Goal: Communication & Community: Answer question/provide support

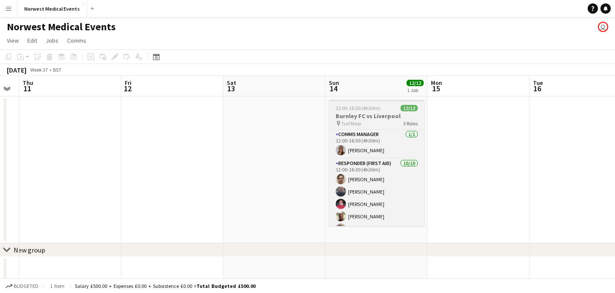
click at [379, 118] on h3 "Burnley FC vs Liverpool" at bounding box center [377, 116] width 96 height 8
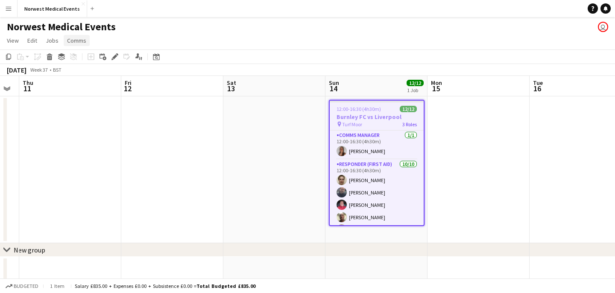
click at [76, 44] on span "Comms" at bounding box center [76, 41] width 19 height 8
click at [106, 61] on span "Notify confirmed crew" at bounding box center [98, 59] width 57 height 8
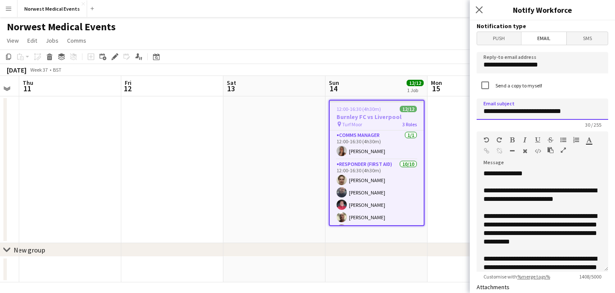
click at [572, 114] on input "**********" at bounding box center [543, 109] width 132 height 21
click at [558, 114] on input "**********" at bounding box center [543, 109] width 132 height 21
type input "**********"
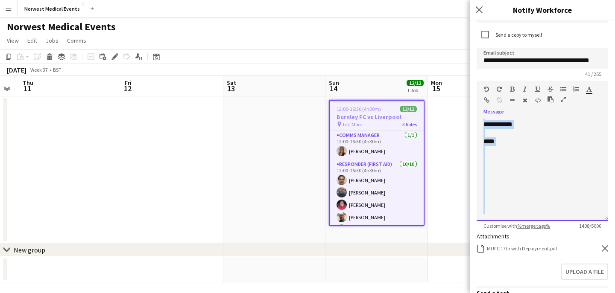
scroll to position [108, 0]
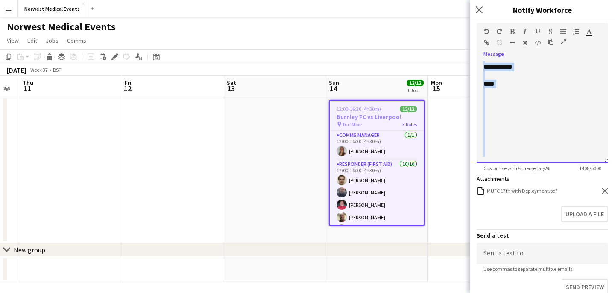
drag, startPoint x: 485, startPoint y: 190, endPoint x: 509, endPoint y: 202, distance: 26.2
click at [509, 202] on form "**********" at bounding box center [542, 153] width 145 height 482
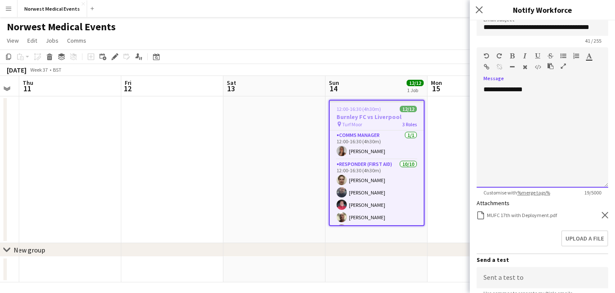
scroll to position [63, 0]
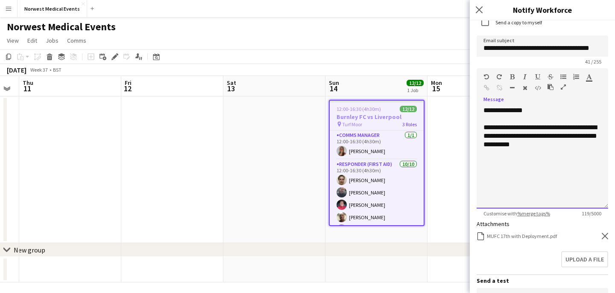
click at [514, 144] on div "**********" at bounding box center [543, 136] width 118 height 26
click at [558, 145] on div "**********" at bounding box center [543, 136] width 118 height 26
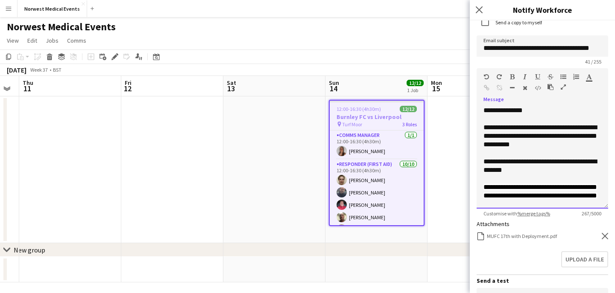
scroll to position [7, 0]
click at [530, 164] on div "**********" at bounding box center [543, 166] width 118 height 17
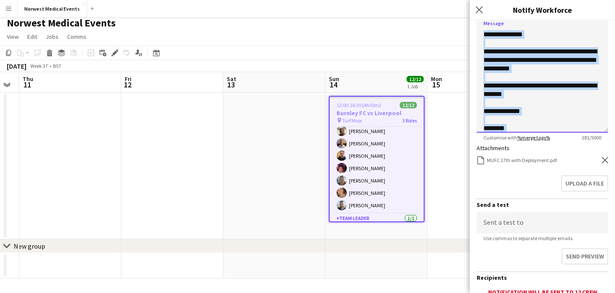
scroll to position [84, 0]
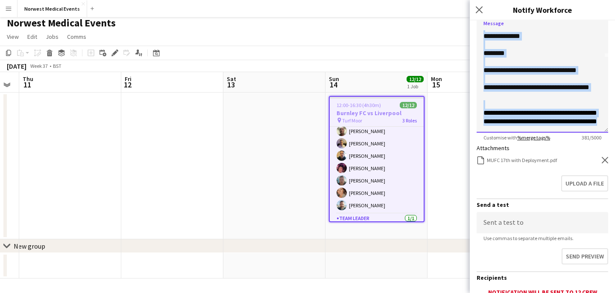
drag, startPoint x: 484, startPoint y: 35, endPoint x: 518, endPoint y: 139, distance: 109.5
click at [518, 139] on app-form-group "**********" at bounding box center [543, 66] width 132 height 149
copy div "**********"
click at [479, 9] on icon "Close pop-in" at bounding box center [479, 10] width 8 height 8
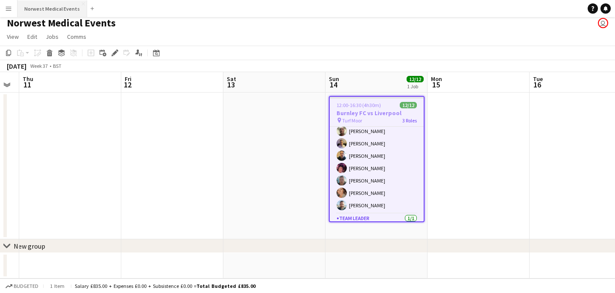
click at [46, 15] on button "Norwest Medical Events Close" at bounding box center [53, 8] width 70 height 17
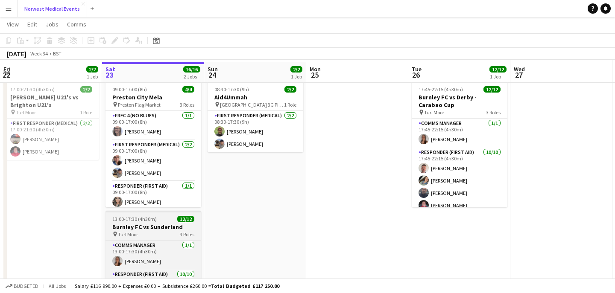
scroll to position [39, 0]
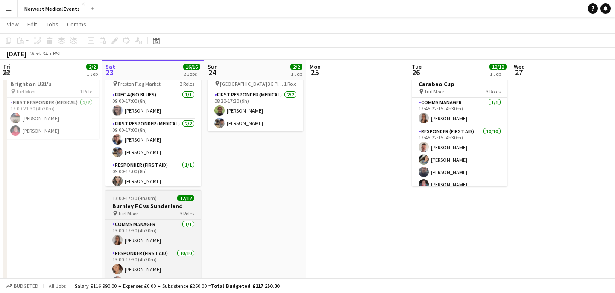
click at [163, 208] on h3 "Burnley FC vs Sunderland" at bounding box center [153, 206] width 96 height 8
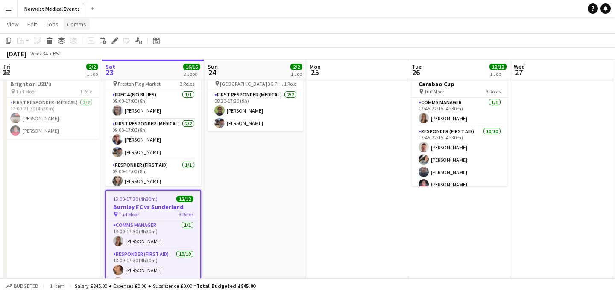
click at [79, 24] on span "Comms" at bounding box center [76, 25] width 19 height 8
click at [91, 45] on span "Notify confirmed crew" at bounding box center [98, 43] width 57 height 8
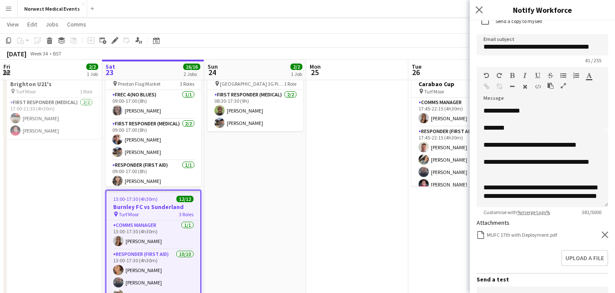
scroll to position [66, 0]
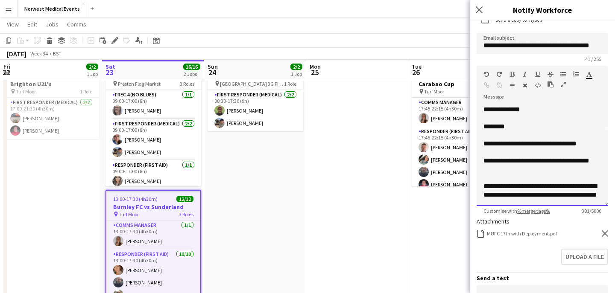
click at [516, 161] on div "**********" at bounding box center [543, 165] width 118 height 17
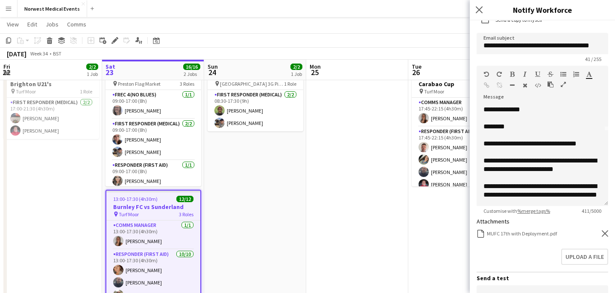
click at [605, 234] on icon at bounding box center [605, 234] width 6 height 6
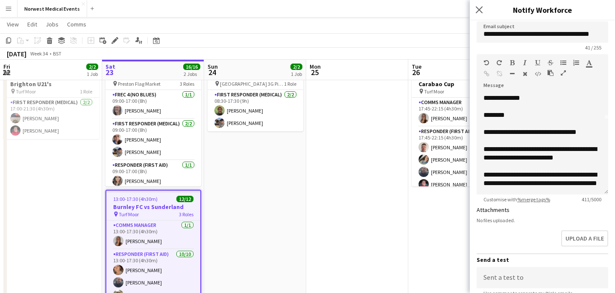
scroll to position [78, 0]
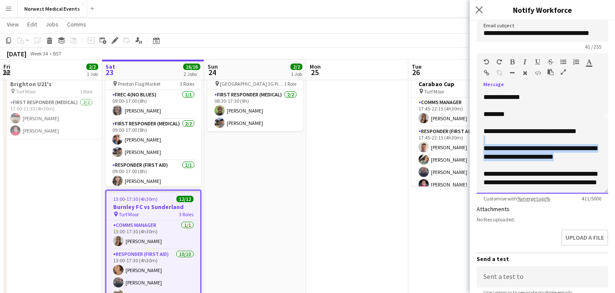
drag, startPoint x: 587, startPoint y: 152, endPoint x: 482, endPoint y: 134, distance: 106.5
click at [482, 134] on div "**********" at bounding box center [543, 142] width 132 height 103
copy div "**********"
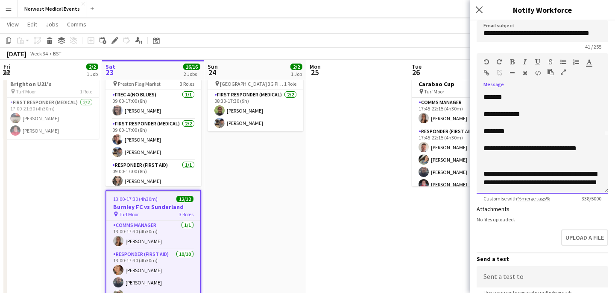
scroll to position [58, 0]
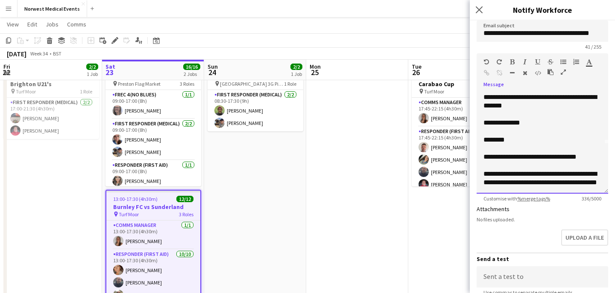
click at [511, 184] on div "**********" at bounding box center [543, 178] width 118 height 17
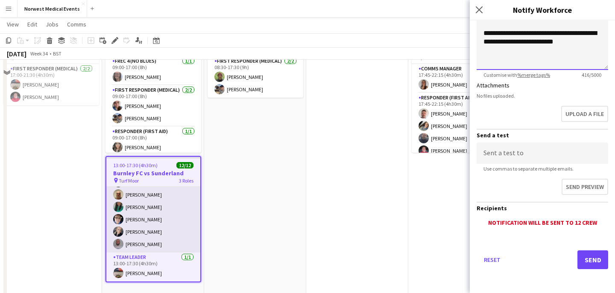
scroll to position [95, 0]
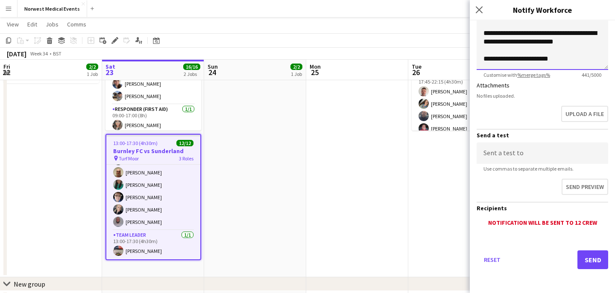
click at [534, 62] on span "**********" at bounding box center [516, 59] width 65 height 6
click at [555, 63] on div "**********" at bounding box center [543, 59] width 118 height 9
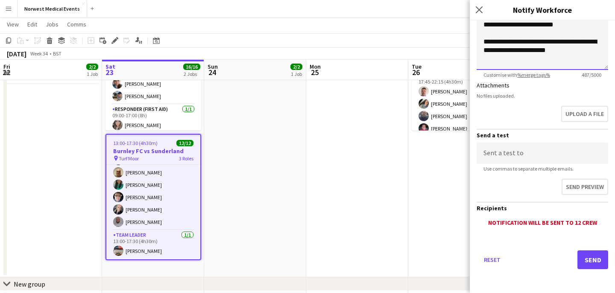
scroll to position [129, 0]
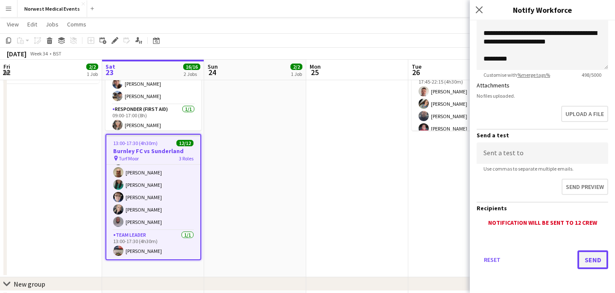
click at [597, 257] on button "Send" at bounding box center [592, 260] width 31 height 19
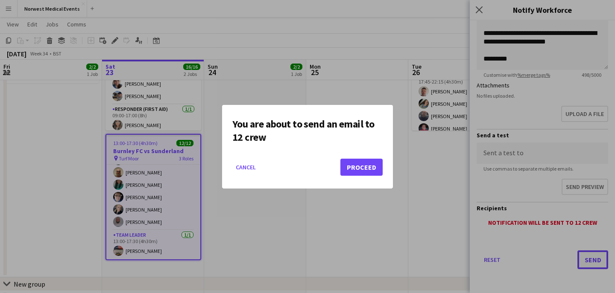
scroll to position [0, 0]
click at [363, 167] on button "Proceed" at bounding box center [361, 167] width 42 height 17
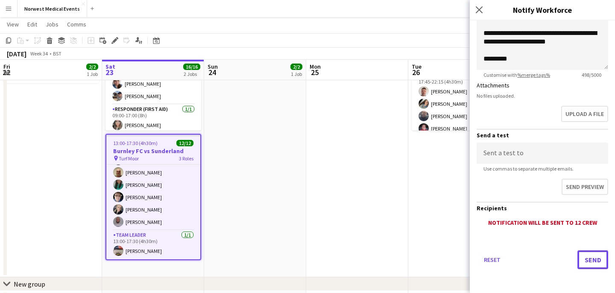
scroll to position [95, 0]
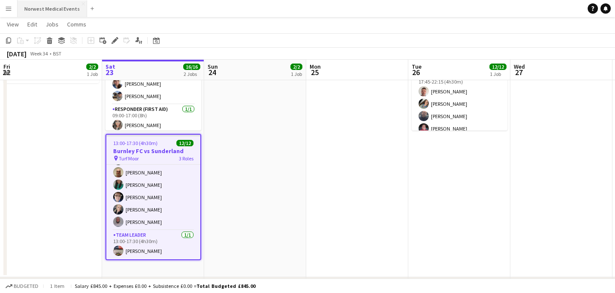
click at [35, 13] on button "Norwest Medical Events Close" at bounding box center [53, 8] width 70 height 17
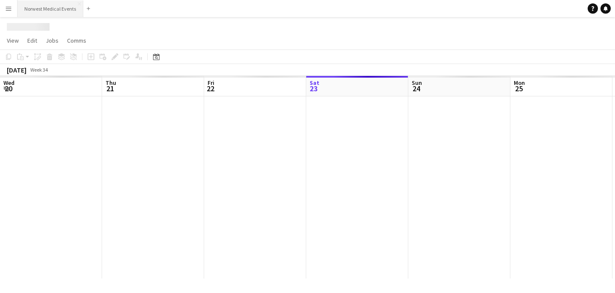
scroll to position [0, 204]
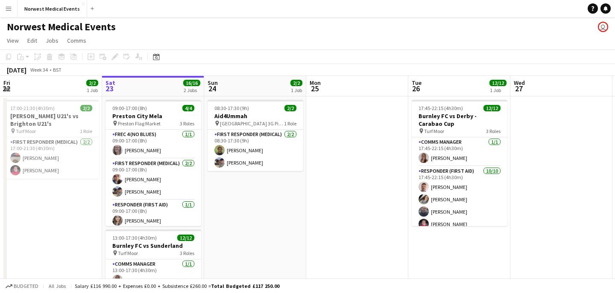
click at [9, 10] on app-icon "Menu" at bounding box center [8, 8] width 7 height 7
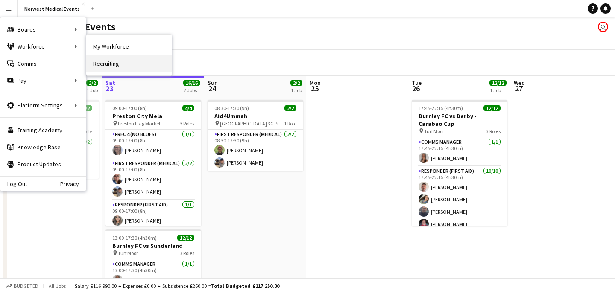
click at [122, 59] on link "Recruiting" at bounding box center [128, 63] width 85 height 17
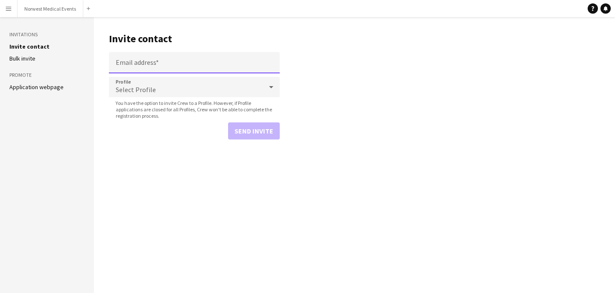
click at [148, 68] on input "Email address" at bounding box center [194, 62] width 171 height 21
paste input "**********"
type input "**********"
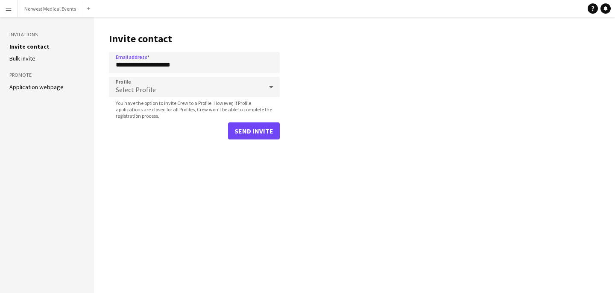
click at [194, 91] on div "Select Profile" at bounding box center [186, 87] width 154 height 21
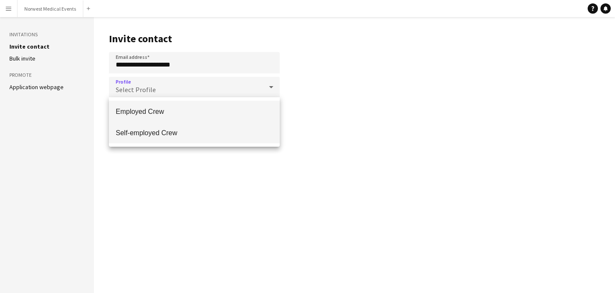
click at [193, 130] on span "Self-employed Crew" at bounding box center [194, 133] width 157 height 8
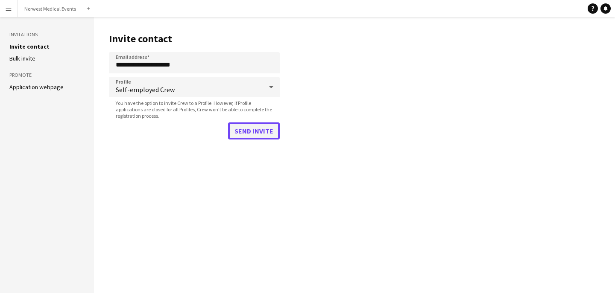
click at [254, 132] on button "Send invite" at bounding box center [254, 131] width 52 height 17
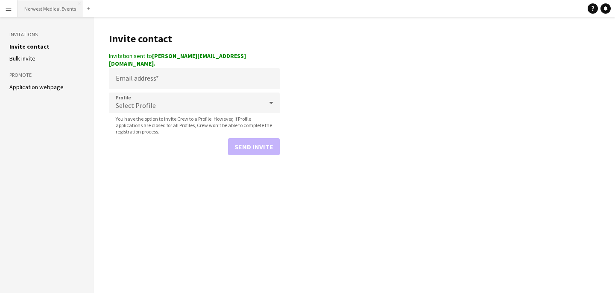
click at [48, 6] on button "Norwest Medical Events Close" at bounding box center [51, 8] width 66 height 17
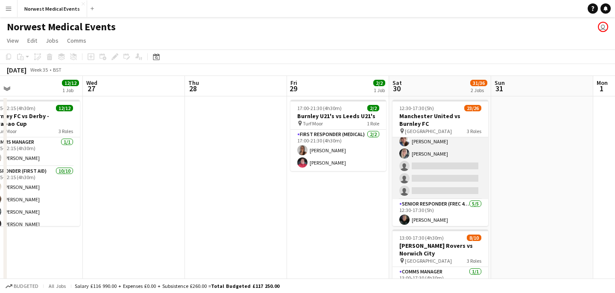
scroll to position [0, 427]
click at [459, 162] on app-card-role "First Responder (Medical) 2A 16/19 12:30-17:30 (5h) [PERSON_NAME] [PERSON_NAME]…" at bounding box center [441, 73] width 96 height 252
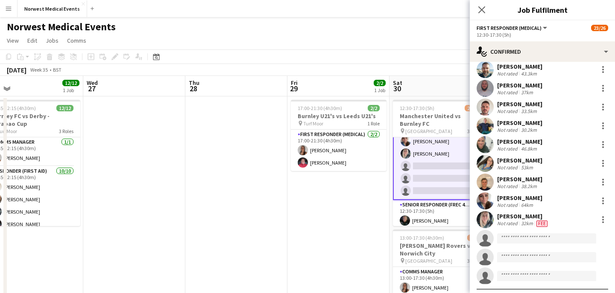
scroll to position [173, 0]
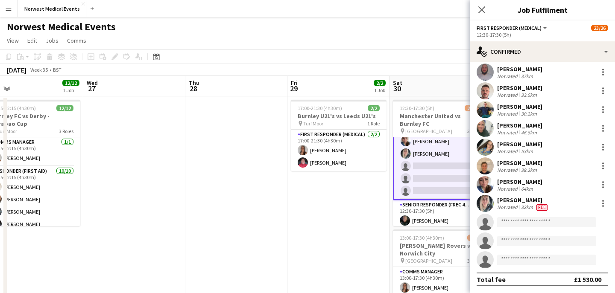
click at [486, 8] on app-icon "Close pop-in" at bounding box center [482, 10] width 10 height 10
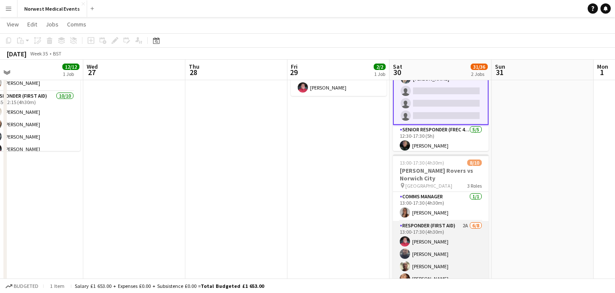
scroll to position [85, 0]
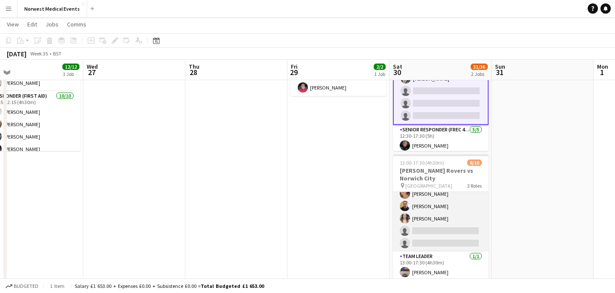
click at [446, 214] on app-card-role "Responder (First Aid) 2A [DATE] 13:00-17:30 (4h30m) [PERSON_NAME] [PERSON_NAME]…" at bounding box center [441, 194] width 96 height 116
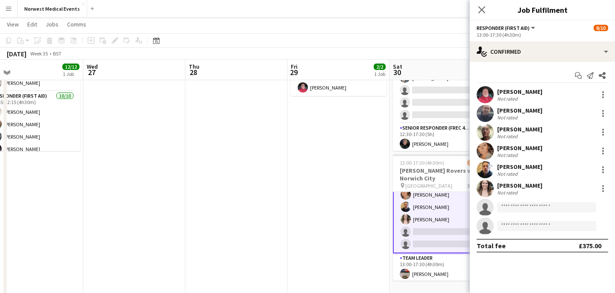
scroll to position [86, 0]
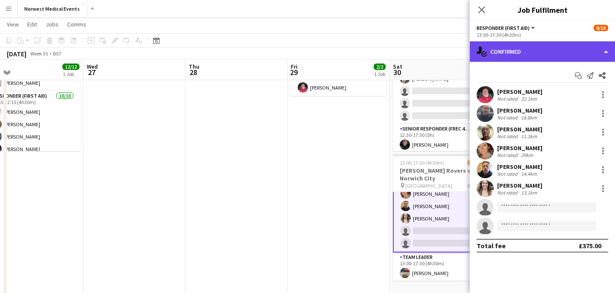
click at [530, 53] on div "single-neutral-actions-check-2 Confirmed" at bounding box center [542, 51] width 145 height 21
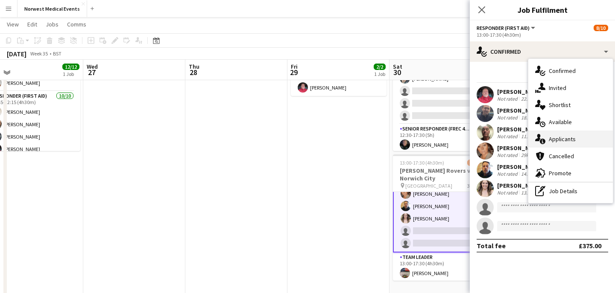
click at [580, 138] on div "single-neutral-actions-information Applicants" at bounding box center [570, 139] width 85 height 17
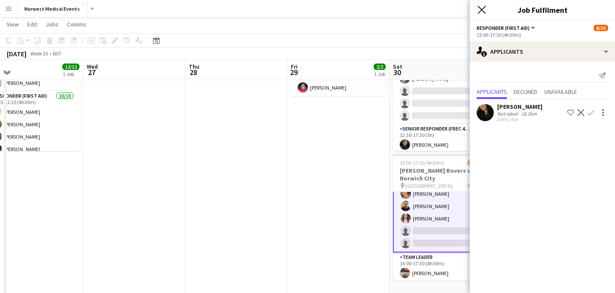
click at [481, 9] on icon at bounding box center [482, 10] width 8 height 8
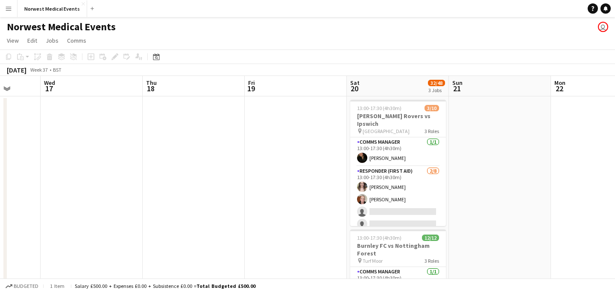
scroll to position [0, 378]
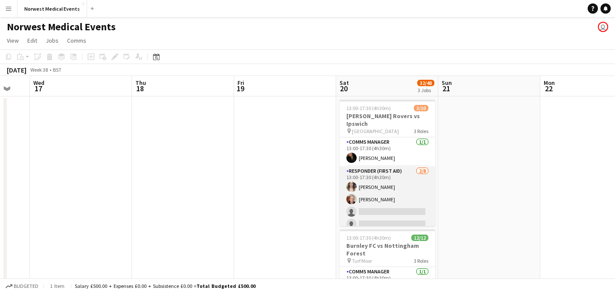
click at [393, 201] on app-card-role "Responder (First Aid) [DATE] 13:00-17:30 (4h30m) [PERSON_NAME] [PERSON_NAME] si…" at bounding box center [388, 225] width 96 height 116
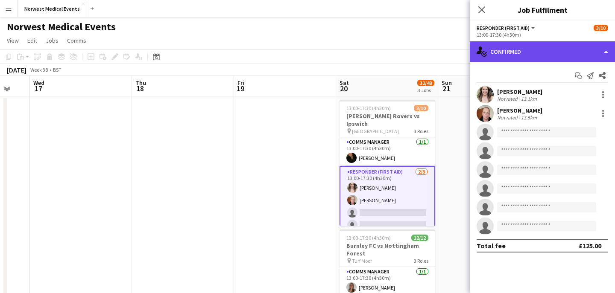
click at [533, 55] on div "single-neutral-actions-check-2 Confirmed" at bounding box center [542, 51] width 145 height 21
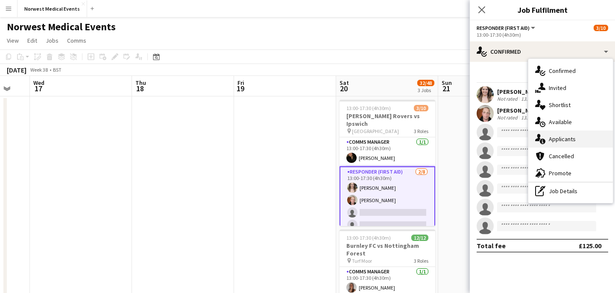
click at [581, 141] on div "single-neutral-actions-information Applicants" at bounding box center [570, 139] width 85 height 17
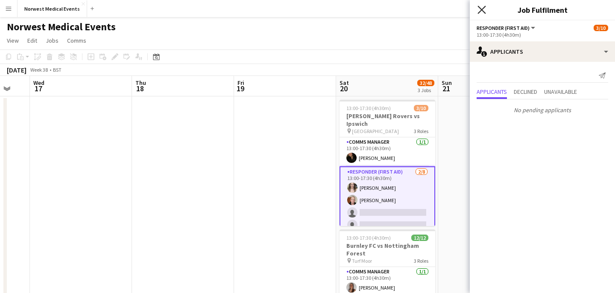
click at [482, 10] on icon at bounding box center [482, 10] width 8 height 8
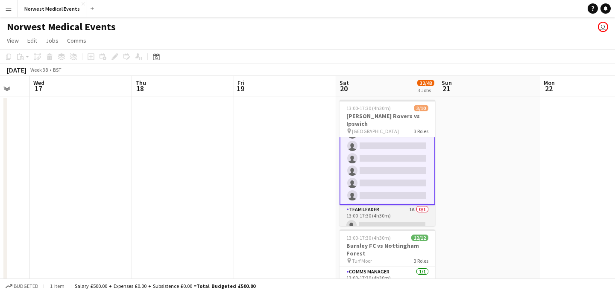
click at [389, 207] on app-card-role "Team Leader 1A 0/1 13:00-17:30 (4h30m) single-neutral-actions" at bounding box center [388, 219] width 96 height 29
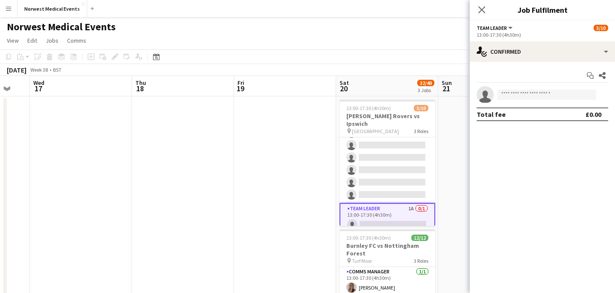
scroll to position [78, 0]
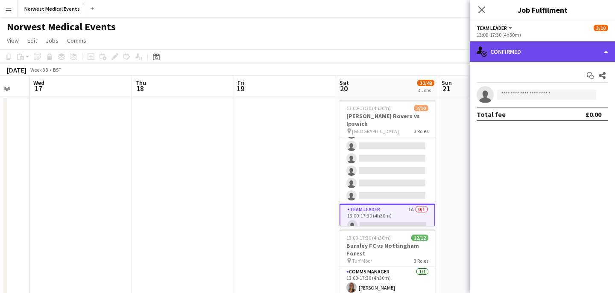
click at [527, 55] on div "single-neutral-actions-check-2 Confirmed" at bounding box center [542, 51] width 145 height 21
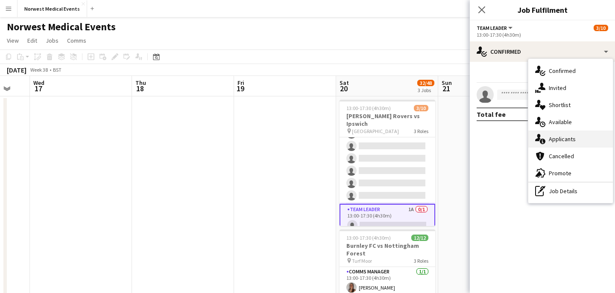
click at [573, 140] on div "single-neutral-actions-information Applicants" at bounding box center [570, 139] width 85 height 17
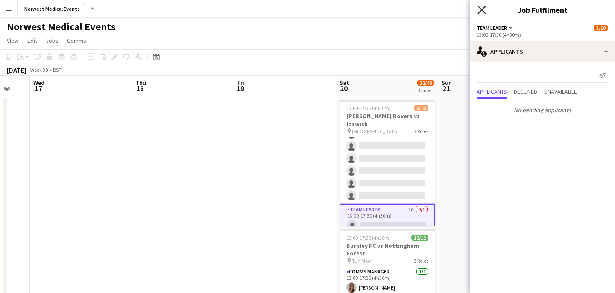
click at [482, 11] on icon at bounding box center [482, 10] width 8 height 8
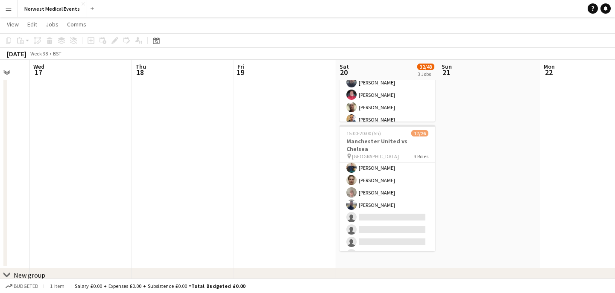
scroll to position [119, 0]
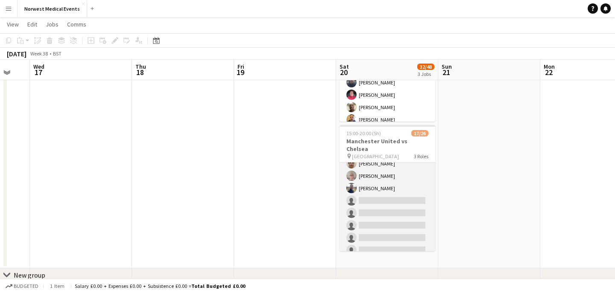
click at [393, 212] on app-card-role "First Responder (Medical) [DATE] 15:00-20:00 (5h) [PERSON_NAME] [PERSON_NAME] […" at bounding box center [388, 170] width 96 height 252
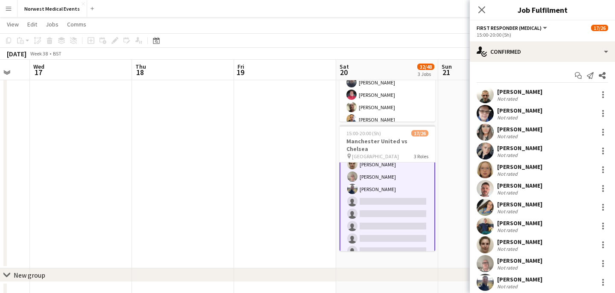
scroll to position [120, 0]
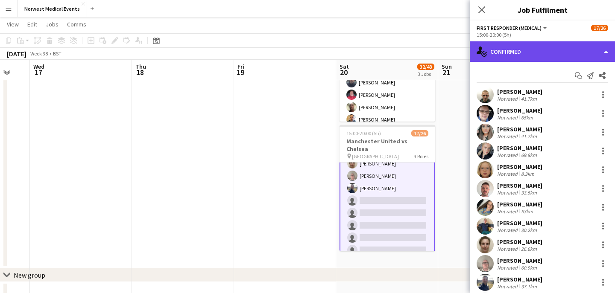
click at [522, 56] on div "single-neutral-actions-check-2 Confirmed" at bounding box center [542, 51] width 145 height 21
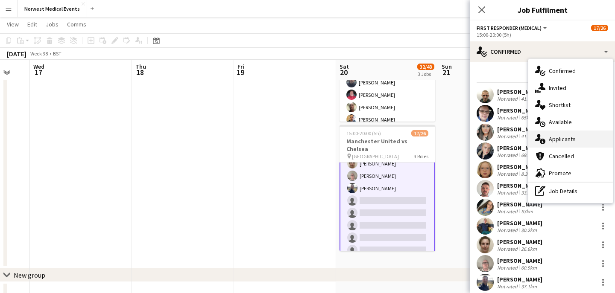
click at [563, 140] on div "single-neutral-actions-information Applicants" at bounding box center [570, 139] width 85 height 17
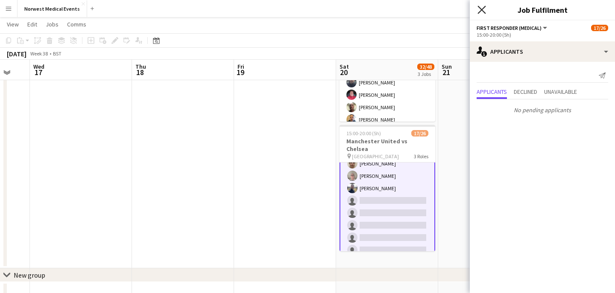
click at [484, 13] on icon at bounding box center [482, 10] width 8 height 8
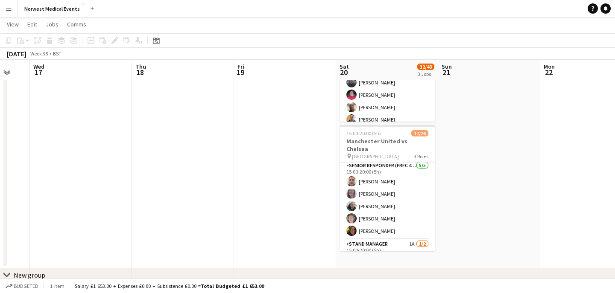
scroll to position [277, 0]
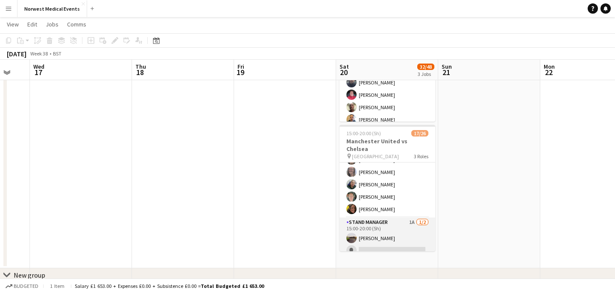
click at [397, 225] on app-card-role "Stand Manager 1A [DATE] 15:00-20:00 (5h) [PERSON_NAME] single-neutral-actions" at bounding box center [388, 238] width 96 height 41
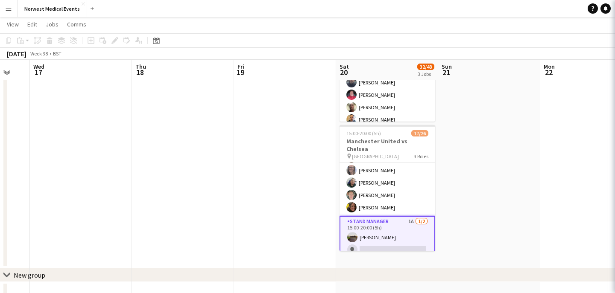
scroll to position [275, 0]
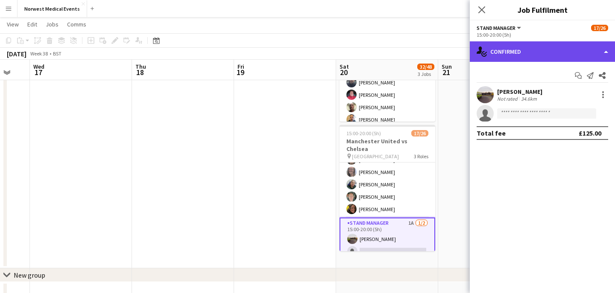
click at [518, 51] on div "single-neutral-actions-check-2 Confirmed" at bounding box center [542, 51] width 145 height 21
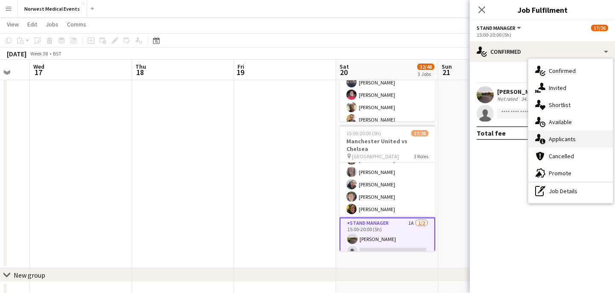
click at [569, 134] on div "single-neutral-actions-information Applicants" at bounding box center [570, 139] width 85 height 17
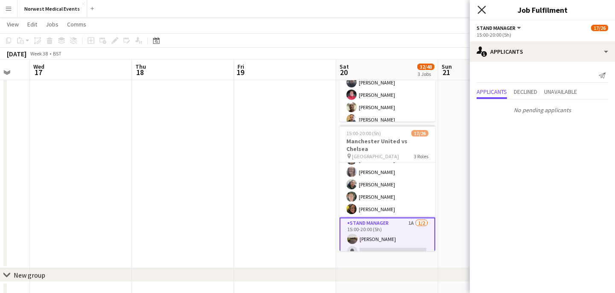
click at [484, 12] on icon "Close pop-in" at bounding box center [482, 10] width 8 height 8
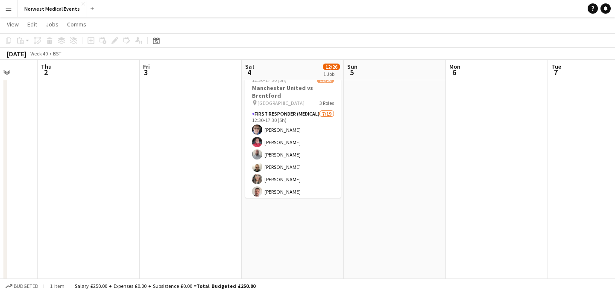
scroll to position [0, 0]
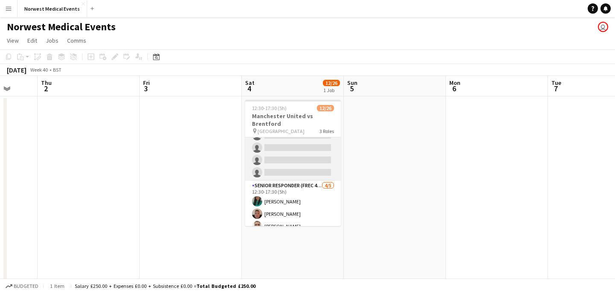
click at [301, 162] on app-card-role "First Responder (Medical) [DATE] 12:30-17:30 (5h) [PERSON_NAME] [PERSON_NAME] […" at bounding box center [293, 55] width 96 height 252
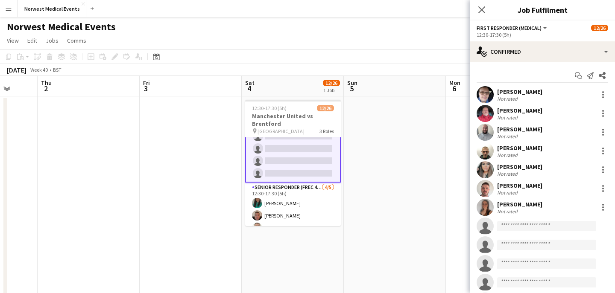
scroll to position [209, 0]
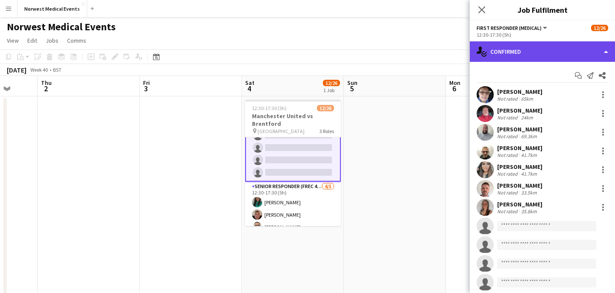
click at [521, 54] on div "single-neutral-actions-check-2 Confirmed" at bounding box center [542, 51] width 145 height 21
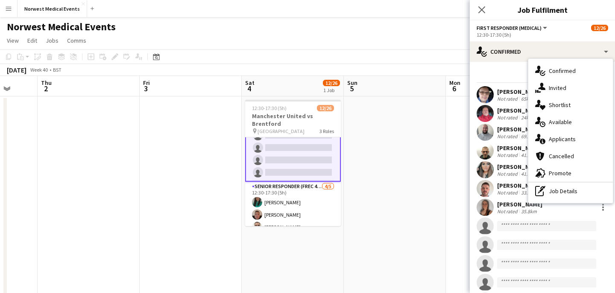
click at [580, 141] on div "single-neutral-actions-information Applicants" at bounding box center [570, 139] width 85 height 17
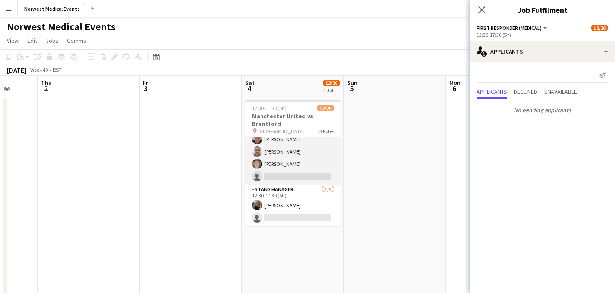
click at [305, 167] on app-card-role "Senior Responder (FREC 4 or Above) [DATE] 12:30-17:30 (5h) [PERSON_NAME] [PERSO…" at bounding box center [293, 145] width 96 height 79
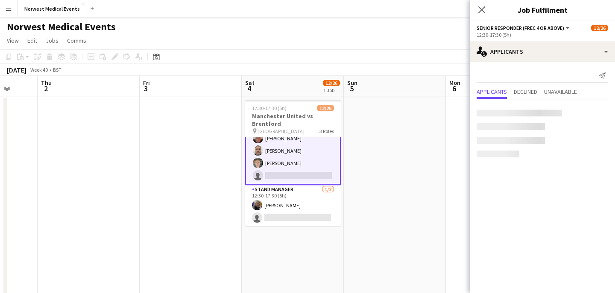
scroll to position [0, 0]
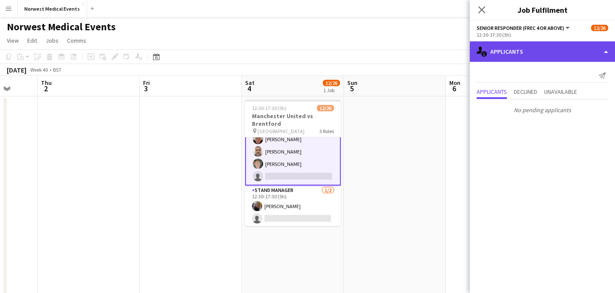
click at [517, 49] on div "single-neutral-actions-information Applicants" at bounding box center [542, 51] width 145 height 21
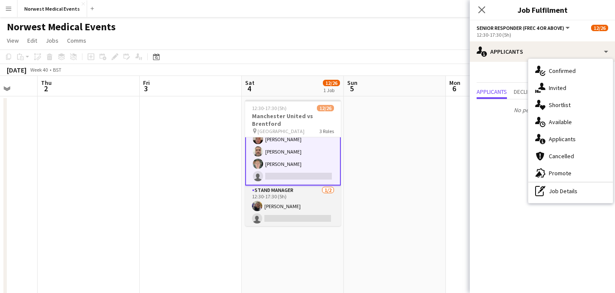
click at [311, 209] on app-card-role "Stand Manager [DATE] 12:30-17:30 (5h) [PERSON_NAME] single-neutral-actions" at bounding box center [293, 206] width 96 height 41
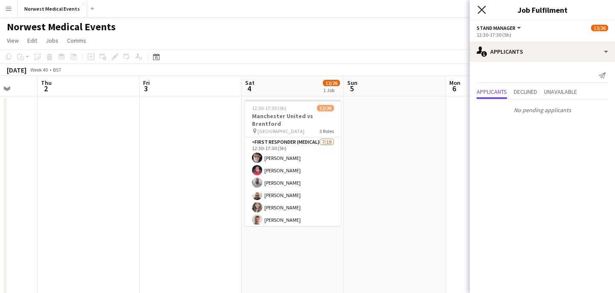
click at [483, 8] on icon "Close pop-in" at bounding box center [482, 10] width 8 height 8
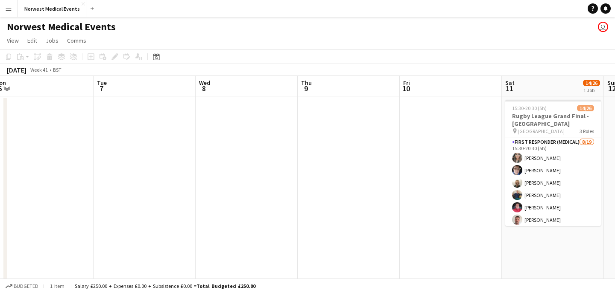
scroll to position [0, 343]
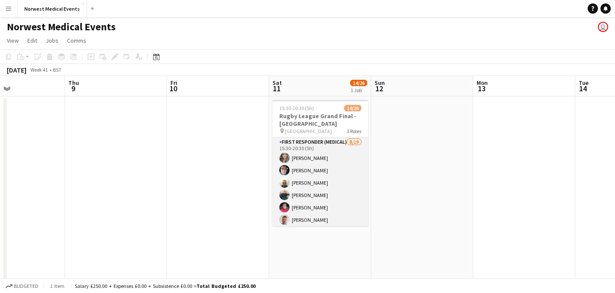
click at [318, 185] on app-card-role "First Responder (Medical) [DATE] 15:30-20:30 (5h) [PERSON_NAME] [PERSON_NAME] […" at bounding box center [321, 264] width 96 height 252
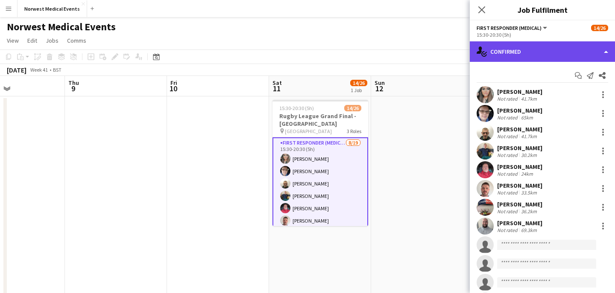
click at [554, 47] on div "single-neutral-actions-check-2 Confirmed" at bounding box center [542, 51] width 145 height 21
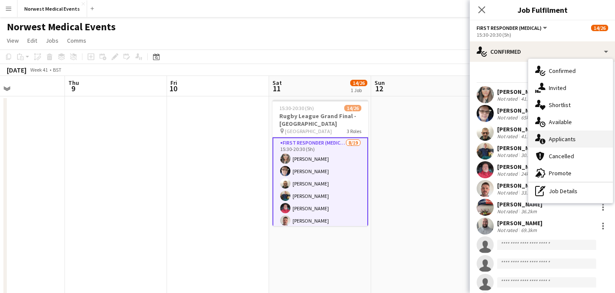
click at [583, 136] on div "single-neutral-actions-information Applicants" at bounding box center [570, 139] width 85 height 17
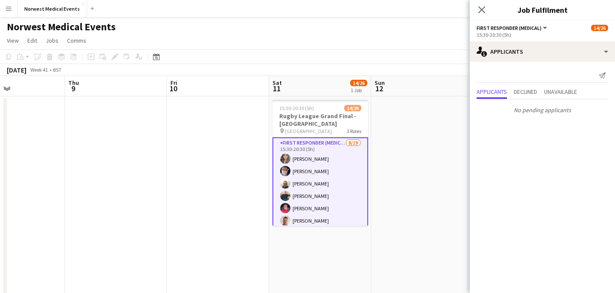
click at [480, 9] on icon "Close pop-in" at bounding box center [481, 9] width 7 height 7
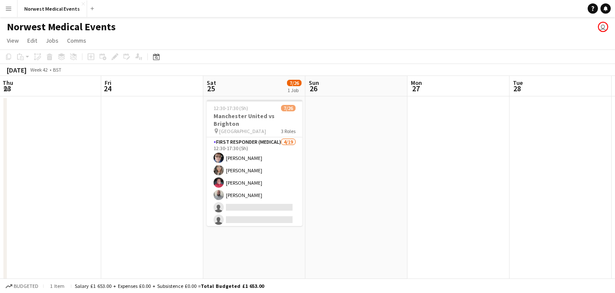
scroll to position [0, 249]
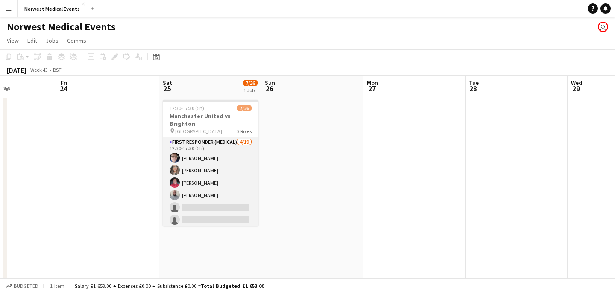
click at [186, 201] on app-card-role "First Responder (Medical) [DATE] 12:30-17:30 (5h) [PERSON_NAME] [PERSON_NAME] […" at bounding box center [211, 264] width 96 height 252
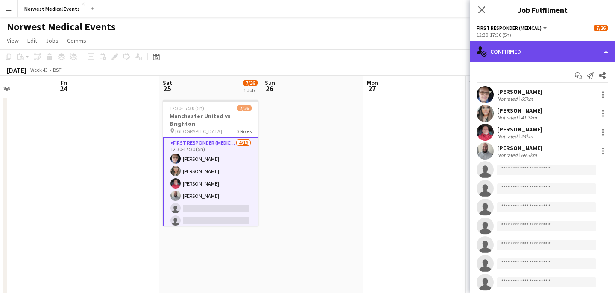
click at [527, 57] on div "single-neutral-actions-check-2 Confirmed" at bounding box center [542, 51] width 145 height 21
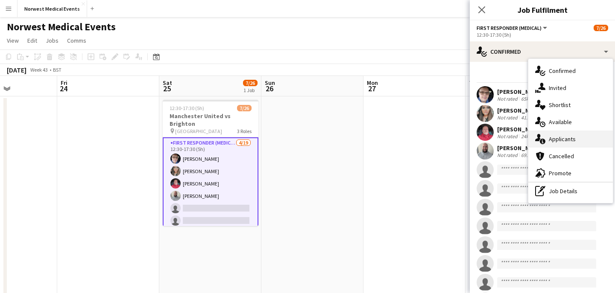
click at [591, 147] on div "single-neutral-actions-information Applicants" at bounding box center [570, 139] width 85 height 17
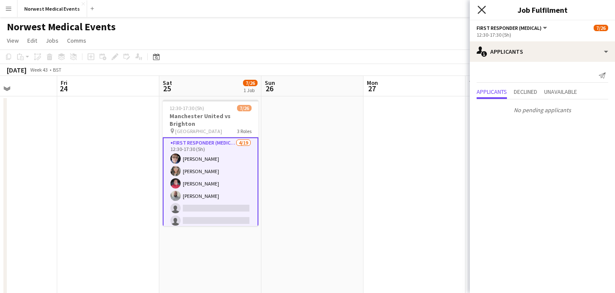
click at [483, 10] on icon at bounding box center [482, 10] width 8 height 8
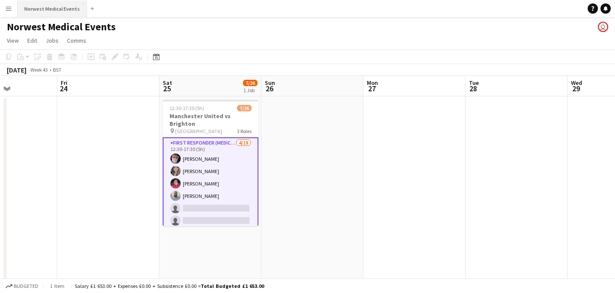
click at [45, 13] on button "Norwest Medical Events Close" at bounding box center [53, 8] width 70 height 17
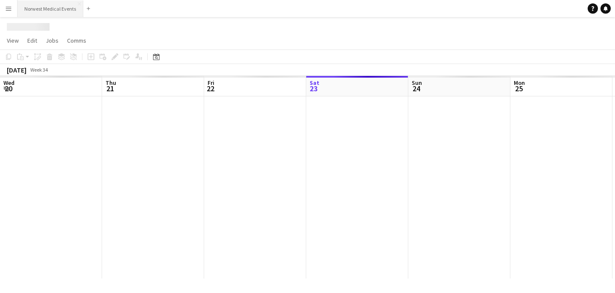
scroll to position [0, 204]
